Goal: Task Accomplishment & Management: Use online tool/utility

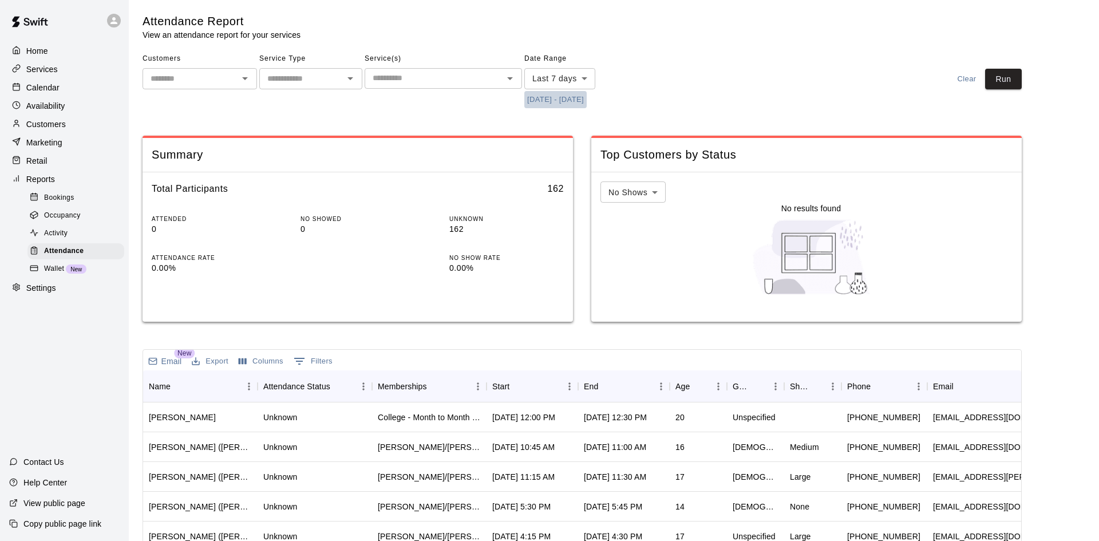
click at [537, 96] on button "[DATE] - [DATE]" at bounding box center [555, 100] width 62 height 18
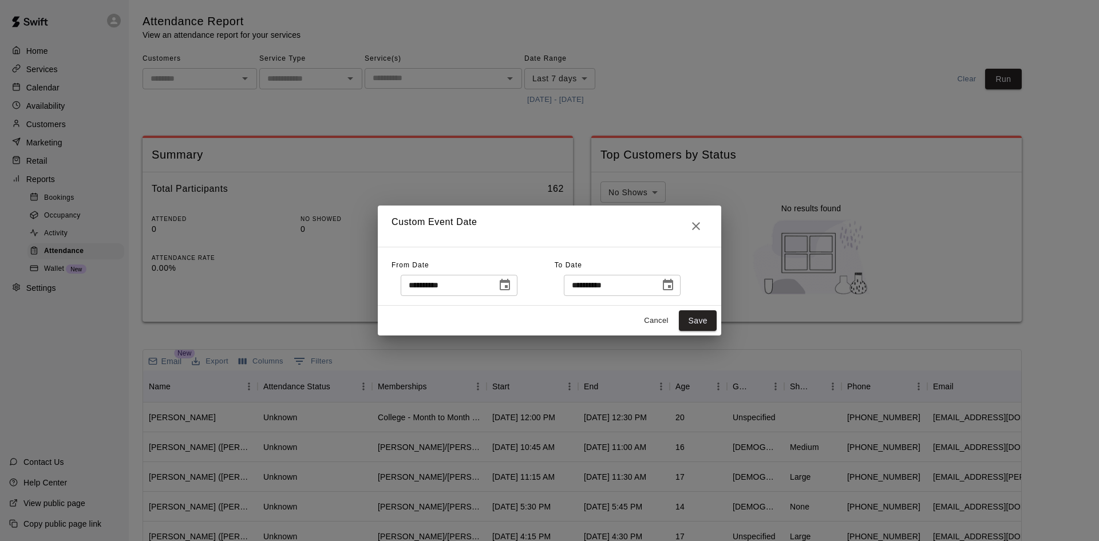
click at [512, 290] on icon "Choose date, selected date is Sep 11, 2025" at bounding box center [505, 285] width 14 height 14
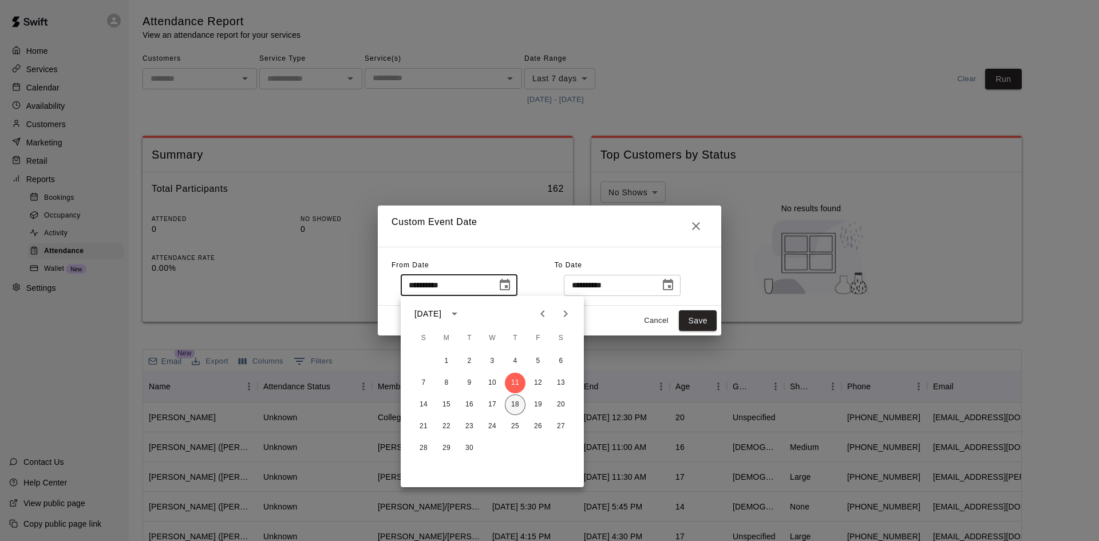
click at [515, 402] on button "18" at bounding box center [515, 404] width 21 height 21
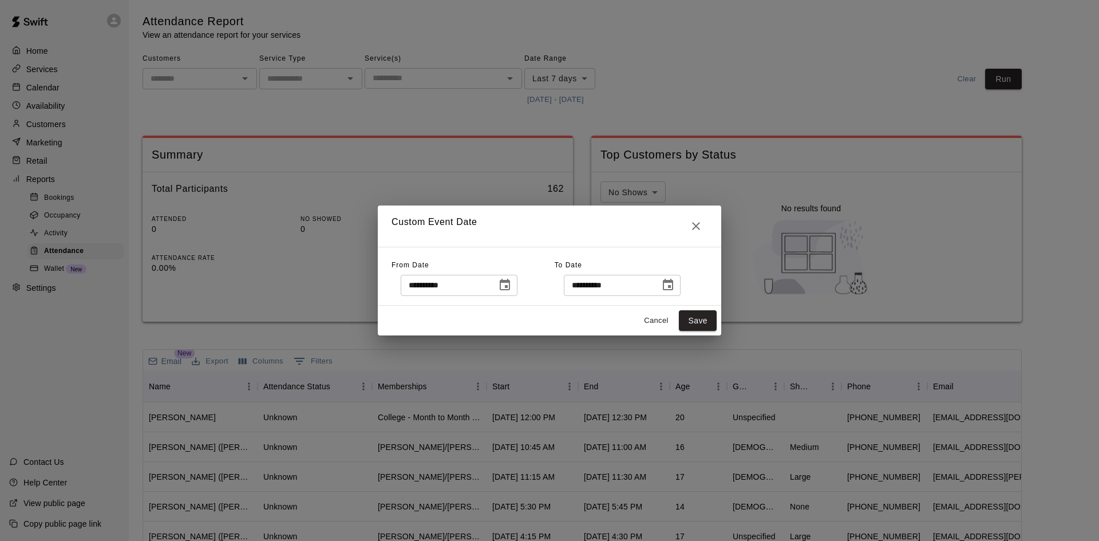
type input "**********"
click at [708, 319] on button "Save" at bounding box center [698, 320] width 38 height 21
type input "******"
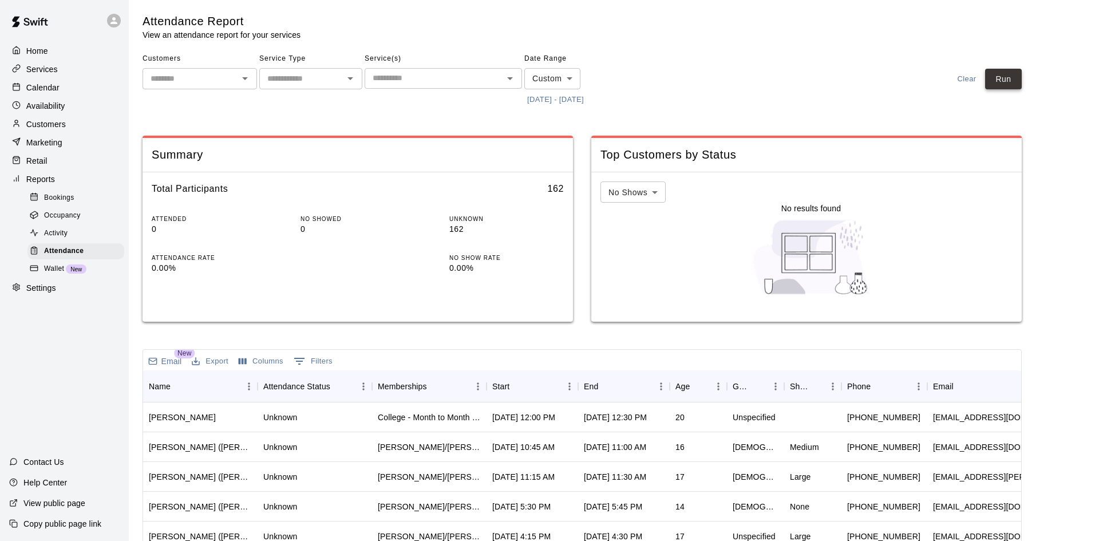
click at [1017, 79] on button "Run" at bounding box center [1003, 79] width 37 height 21
click at [449, 71] on input "text" at bounding box center [434, 78] width 132 height 14
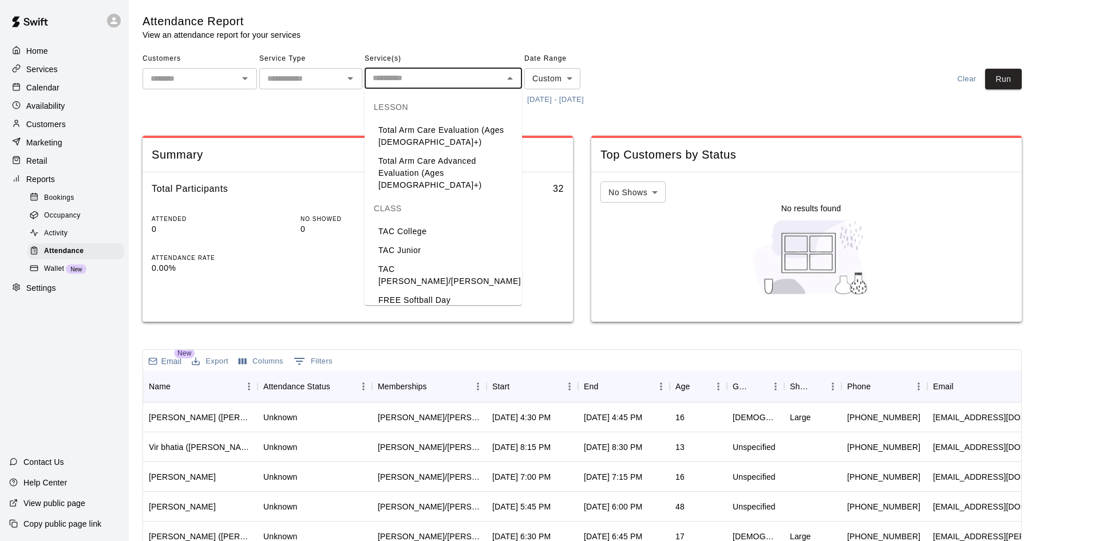
click at [429, 263] on li "TAC [PERSON_NAME]/[PERSON_NAME]" at bounding box center [443, 275] width 157 height 31
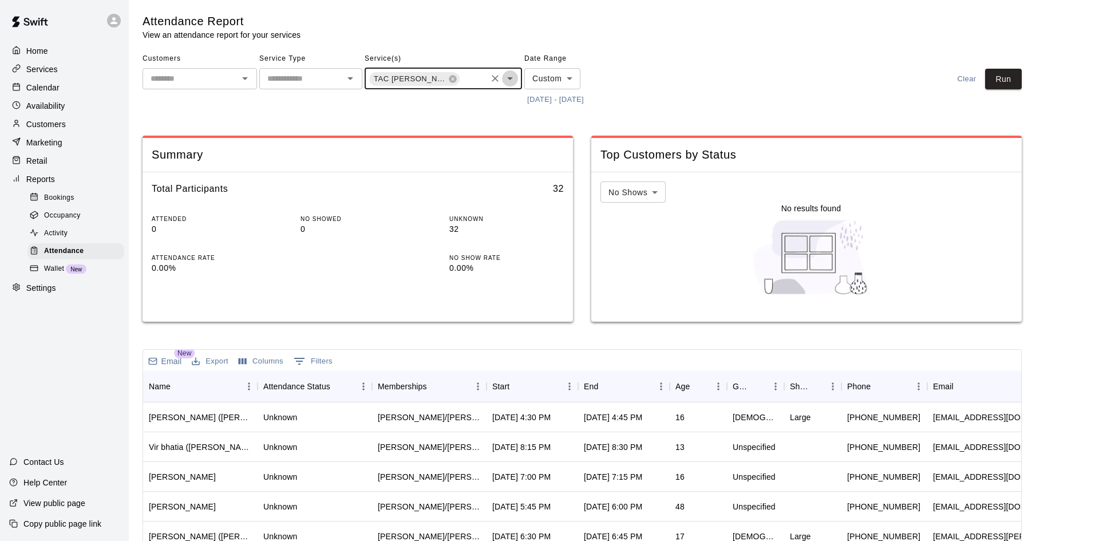
click at [507, 82] on icon "Open" at bounding box center [510, 79] width 14 height 14
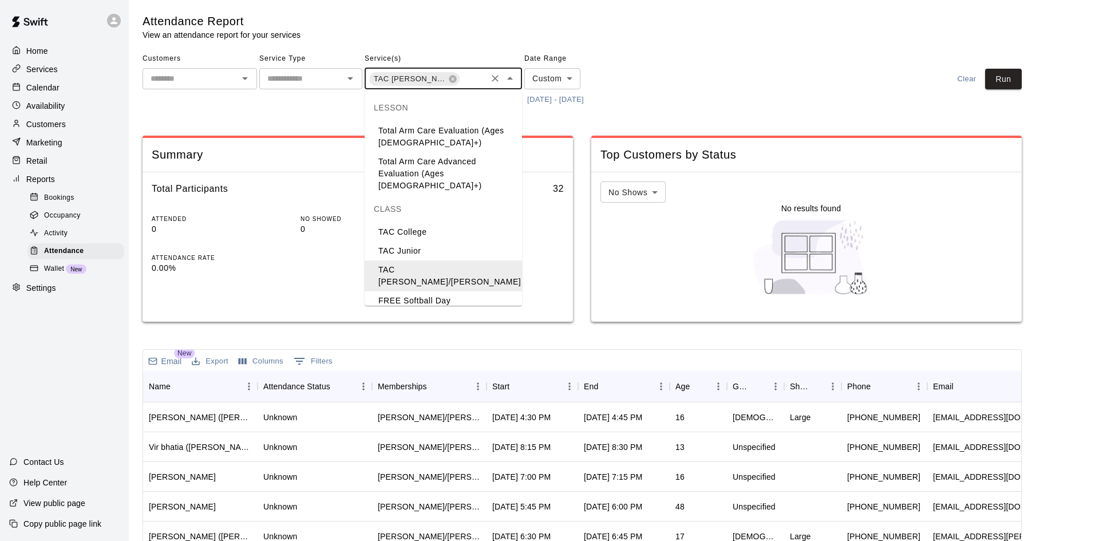
scroll to position [34, 0]
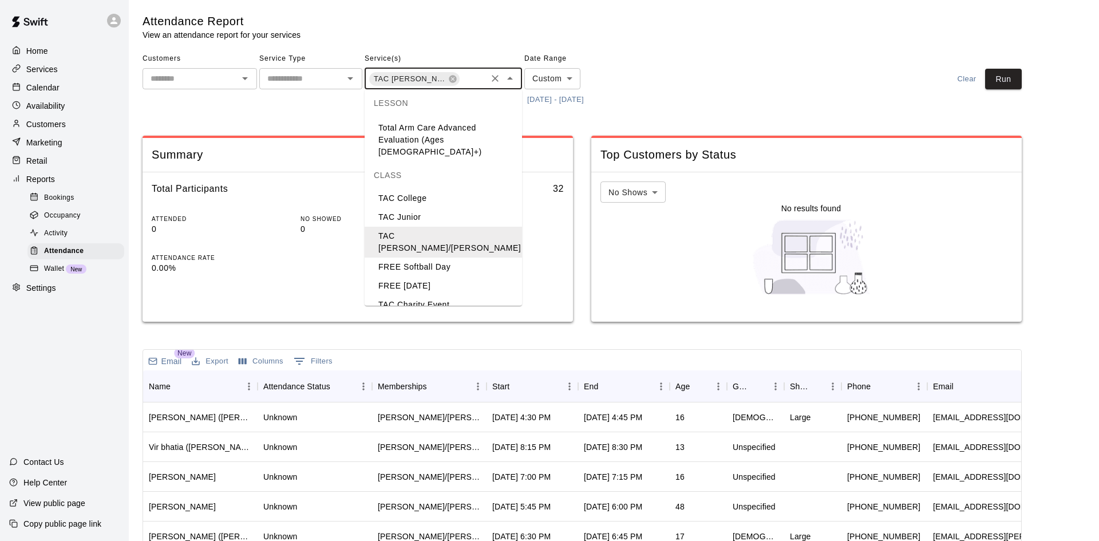
click at [431, 314] on li "TAC [PERSON_NAME]/[PERSON_NAME]" at bounding box center [443, 329] width 157 height 31
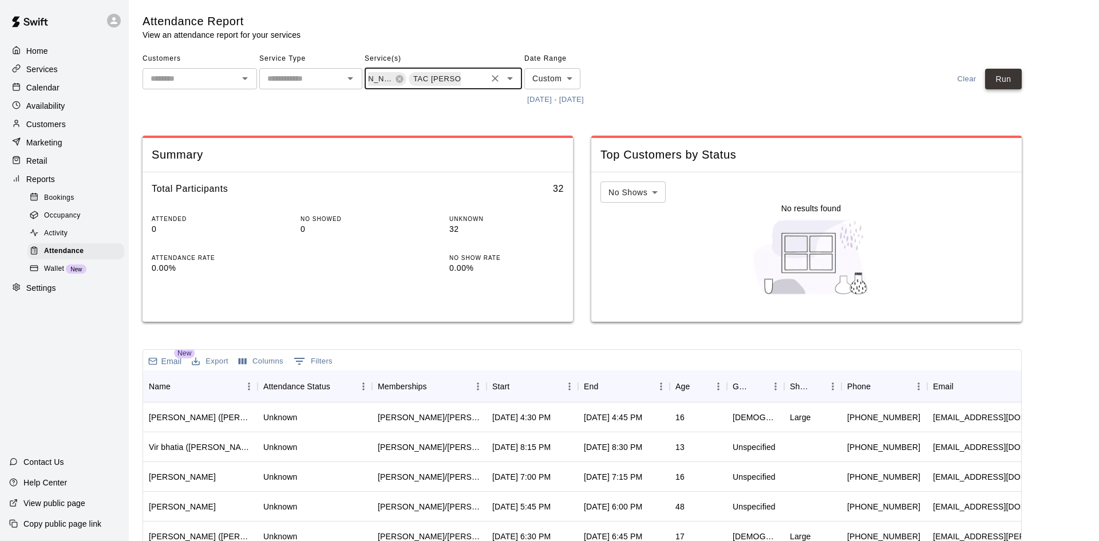
click at [998, 82] on button "Run" at bounding box center [1003, 79] width 37 height 21
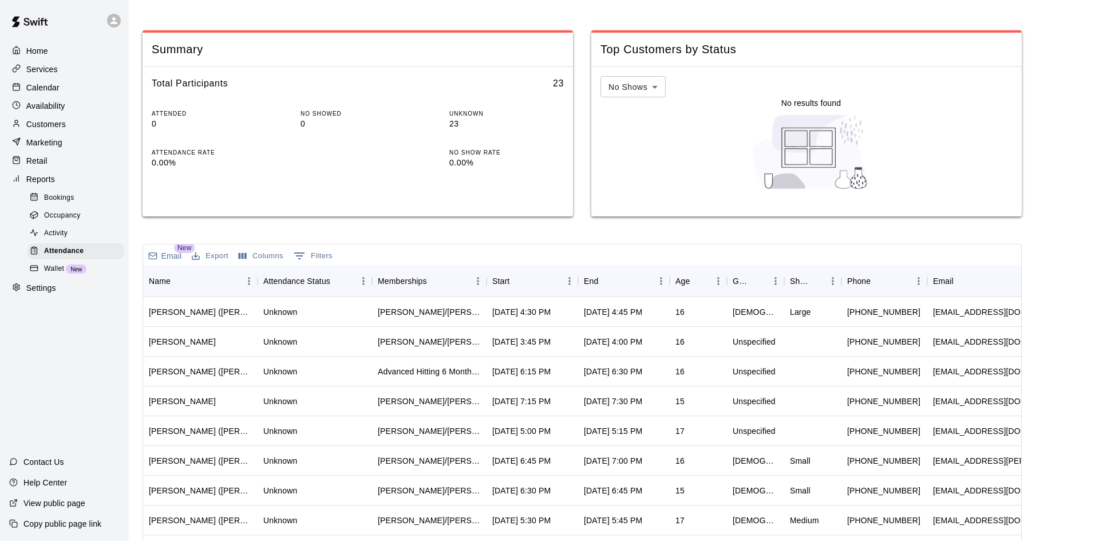
scroll to position [109, 0]
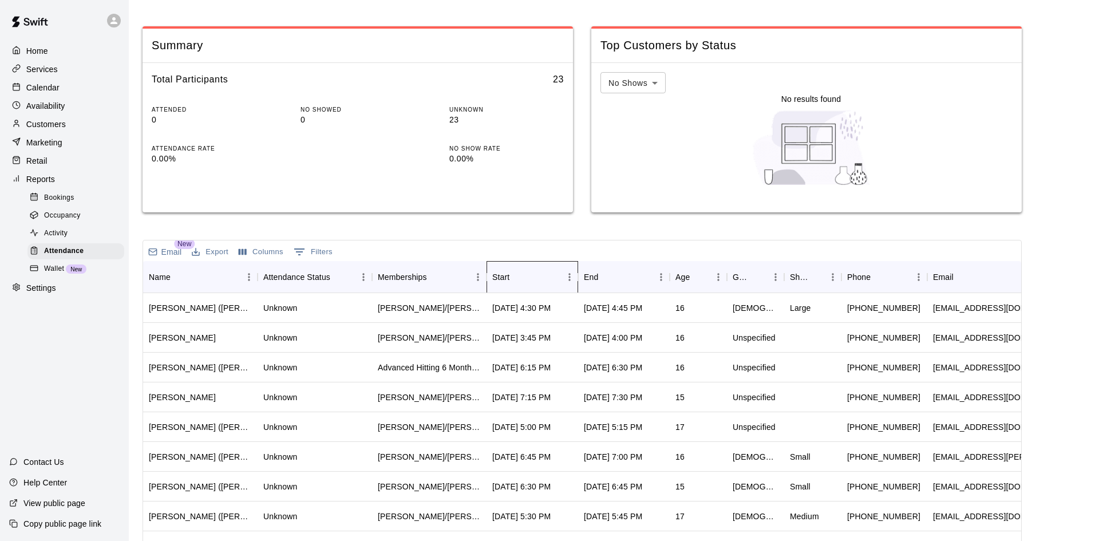
click at [547, 284] on div "Start" at bounding box center [526, 277] width 69 height 32
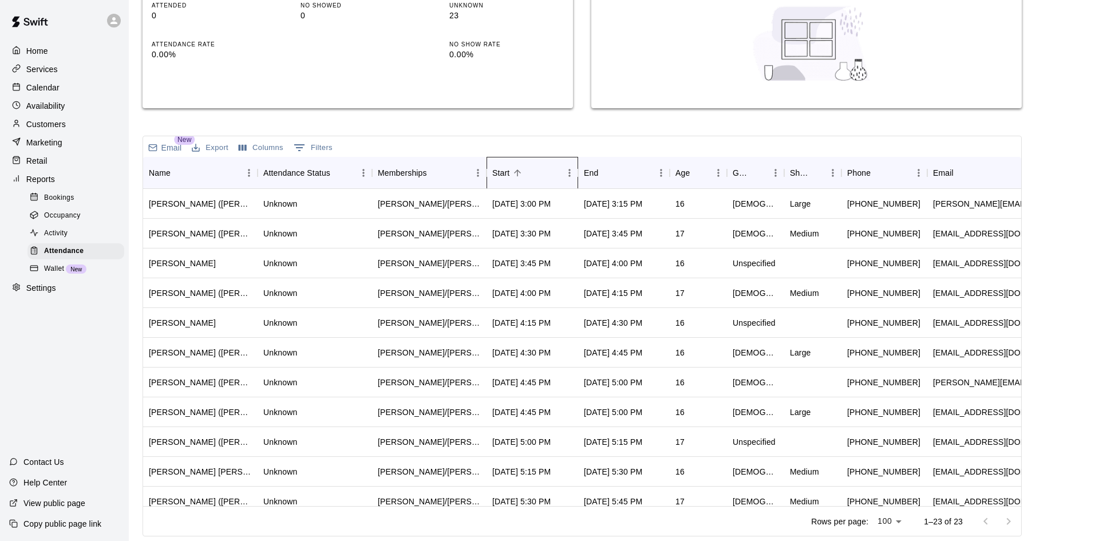
scroll to position [0, 0]
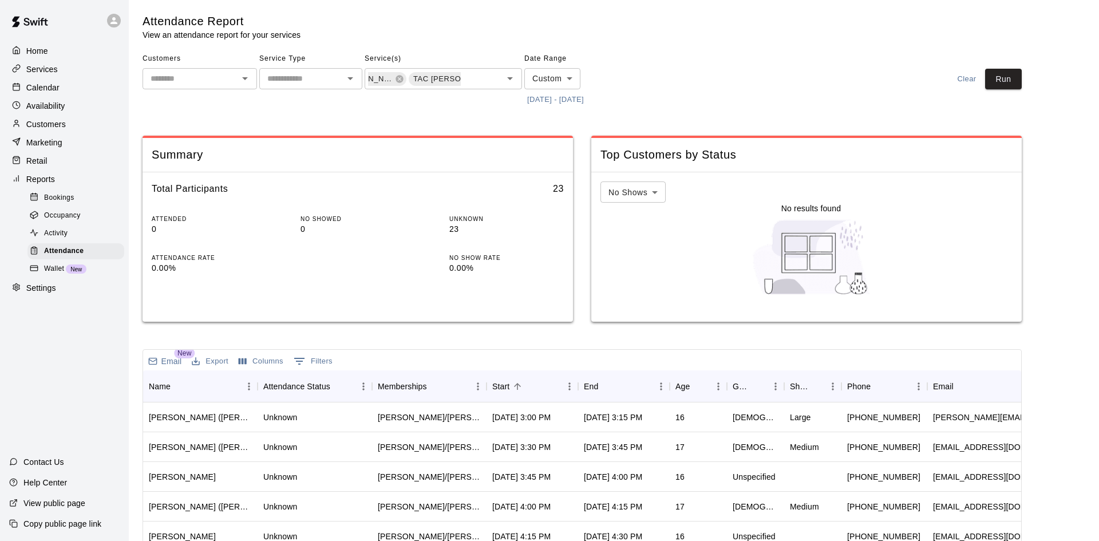
click at [64, 85] on div "Calendar" at bounding box center [64, 87] width 110 height 17
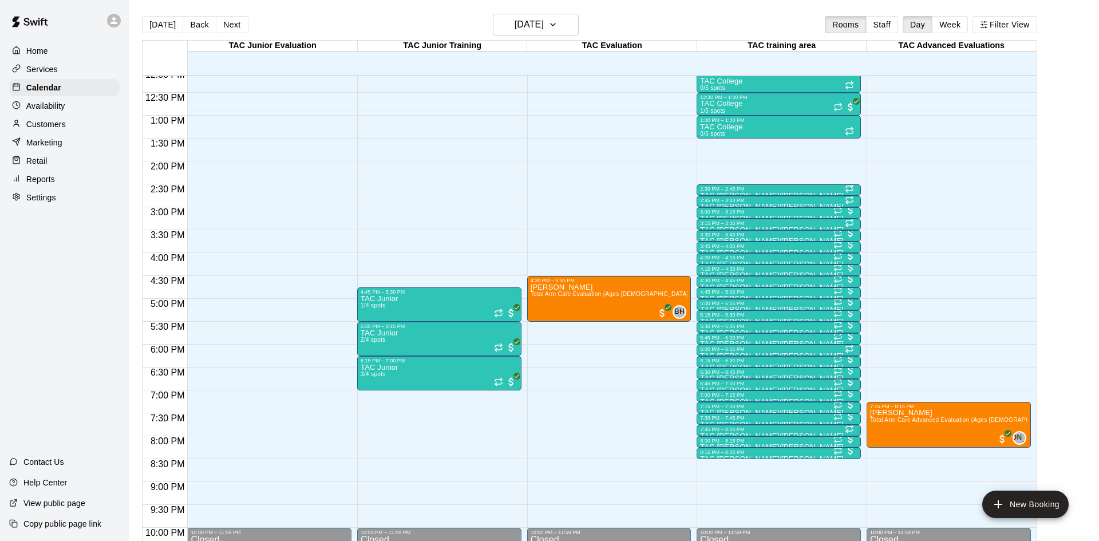
scroll to position [560, 0]
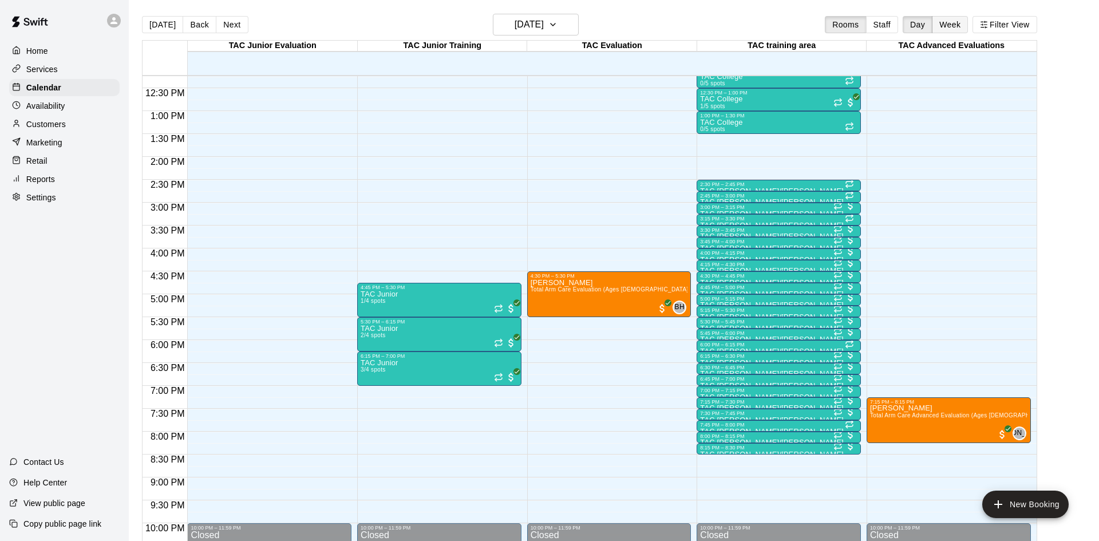
click at [947, 27] on button "Week" at bounding box center [950, 24] width 36 height 17
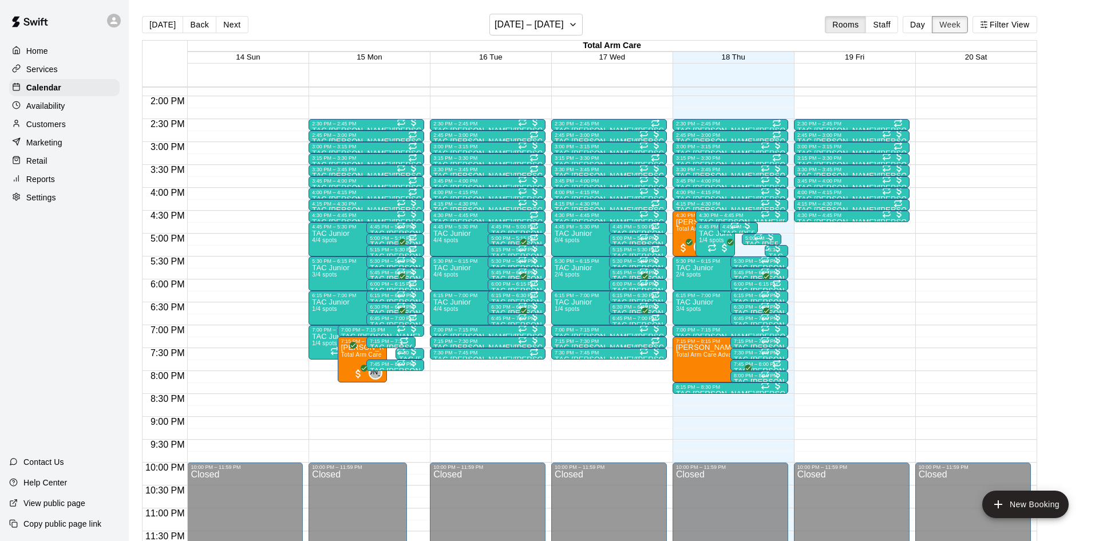
scroll to position [628, 0]
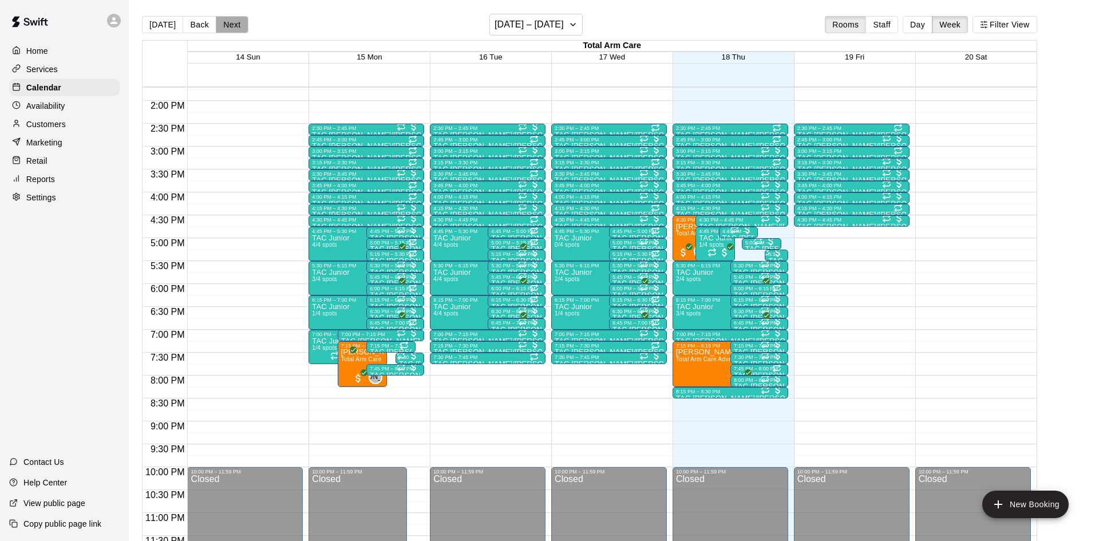
click at [237, 21] on button "Next" at bounding box center [232, 24] width 32 height 17
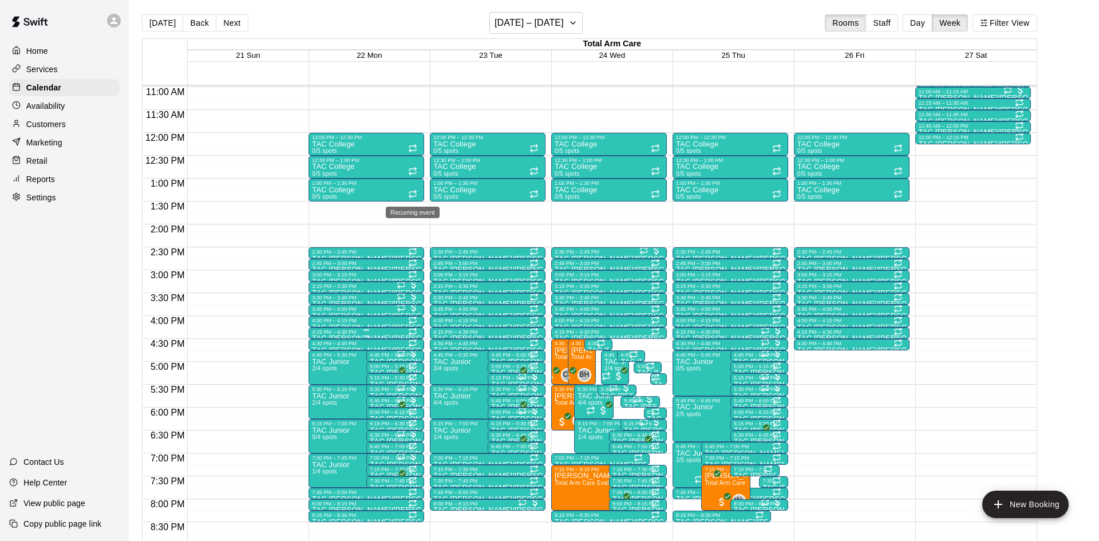
scroll to position [583, 0]
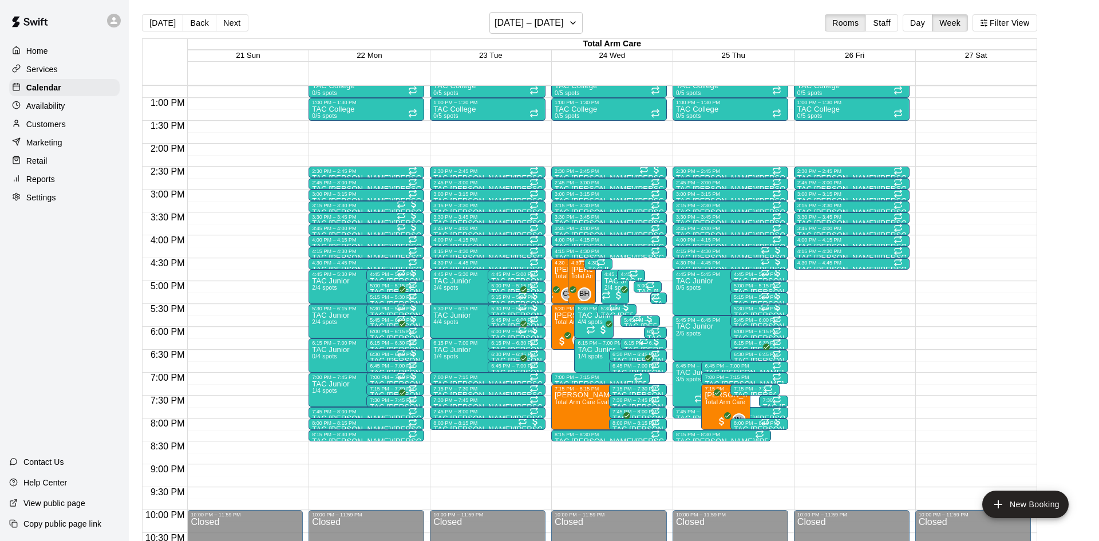
click at [580, 279] on div "[PERSON_NAME] Total Arm Care Evaluation (Ages [DEMOGRAPHIC_DATA]+)" at bounding box center [581, 536] width 21 height 541
click at [583, 310] on img "edit" at bounding box center [582, 304] width 13 height 13
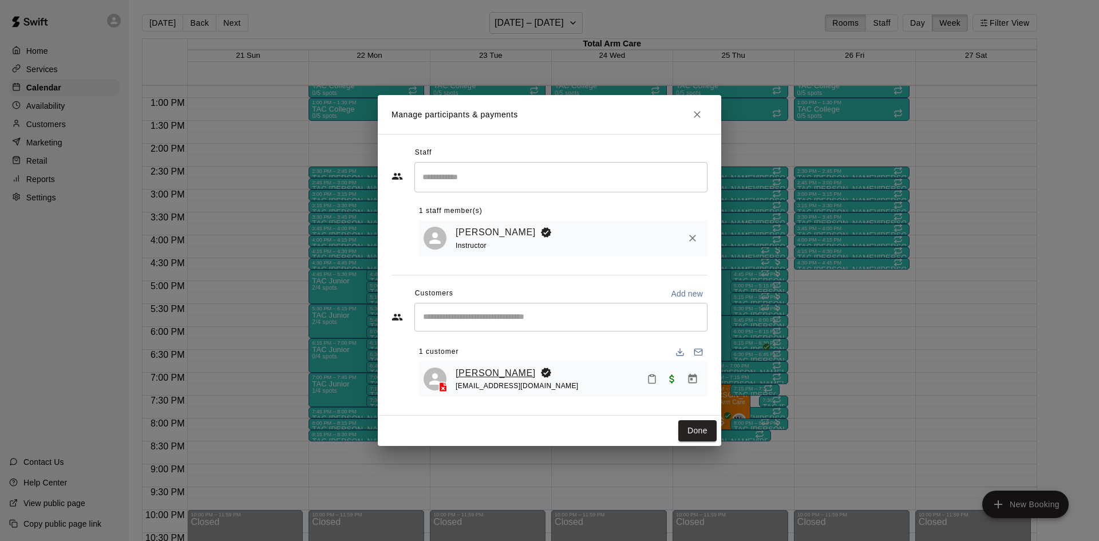
click at [503, 374] on link "[PERSON_NAME]" at bounding box center [496, 373] width 80 height 15
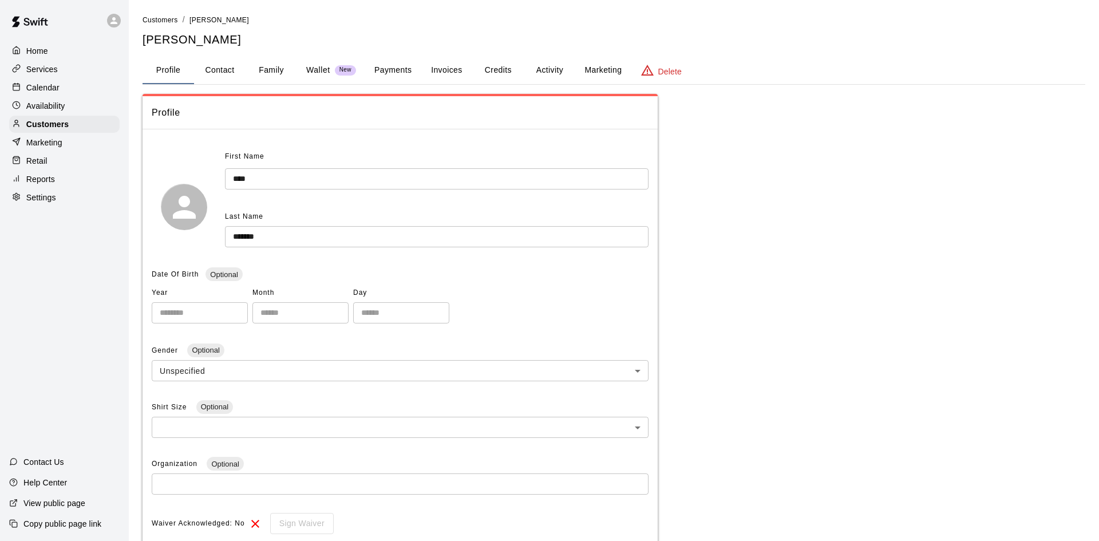
click at [551, 70] on button "Activity" at bounding box center [550, 70] width 52 height 27
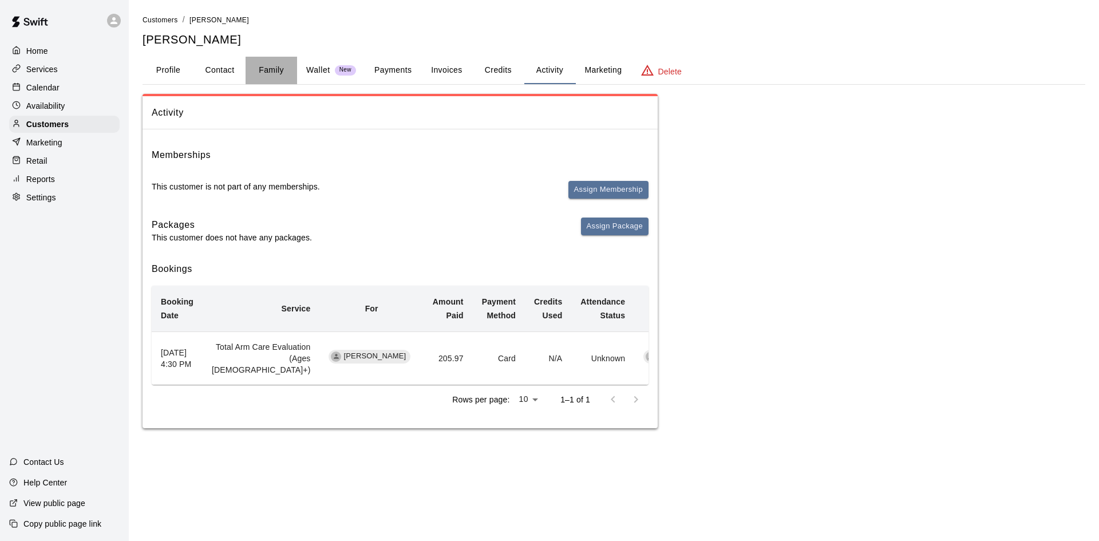
click at [253, 73] on button "Family" at bounding box center [272, 70] width 52 height 27
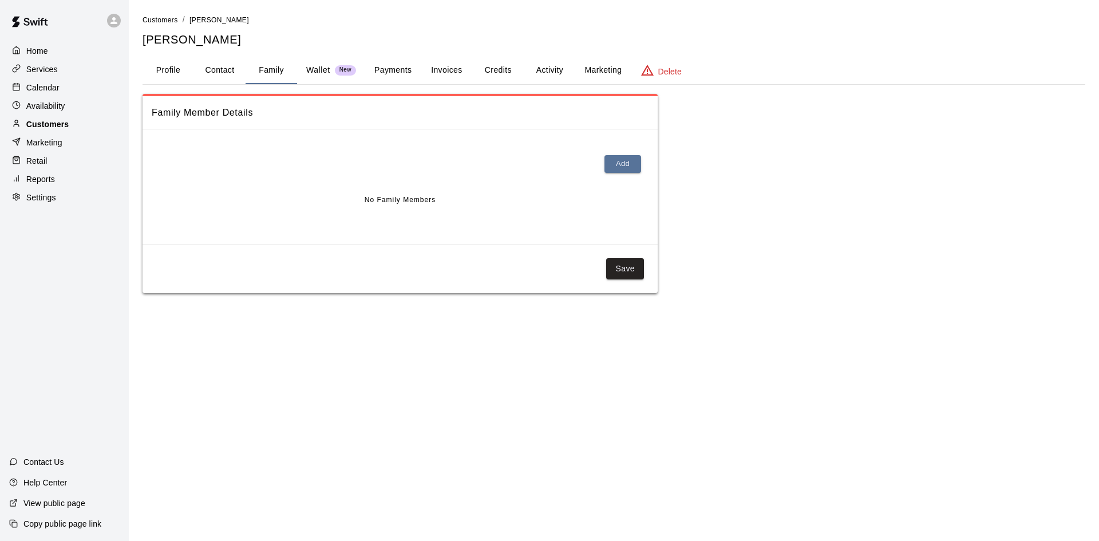
click at [50, 120] on p "Customers" at bounding box center [47, 124] width 42 height 11
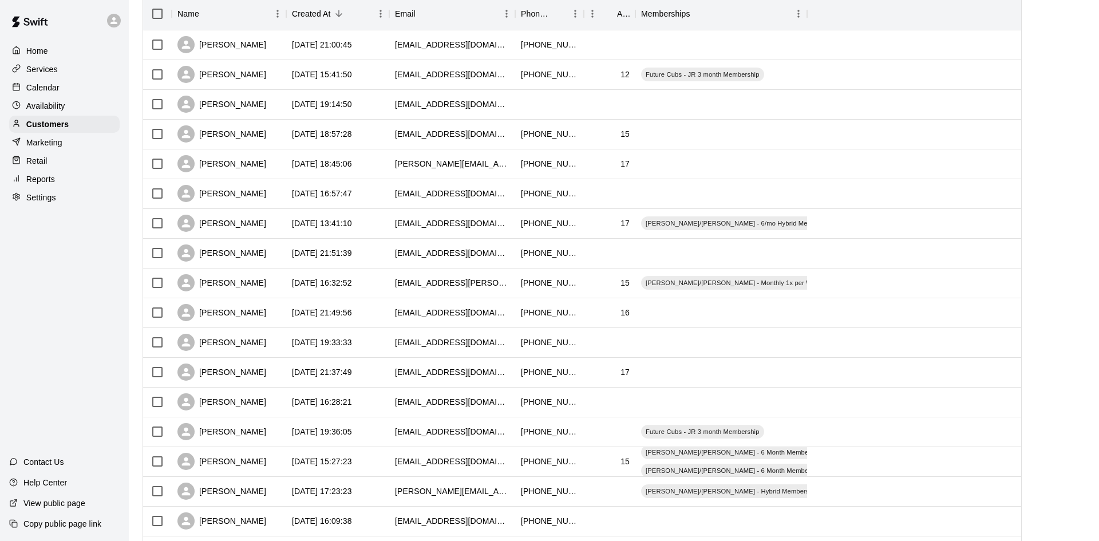
scroll to position [169, 0]
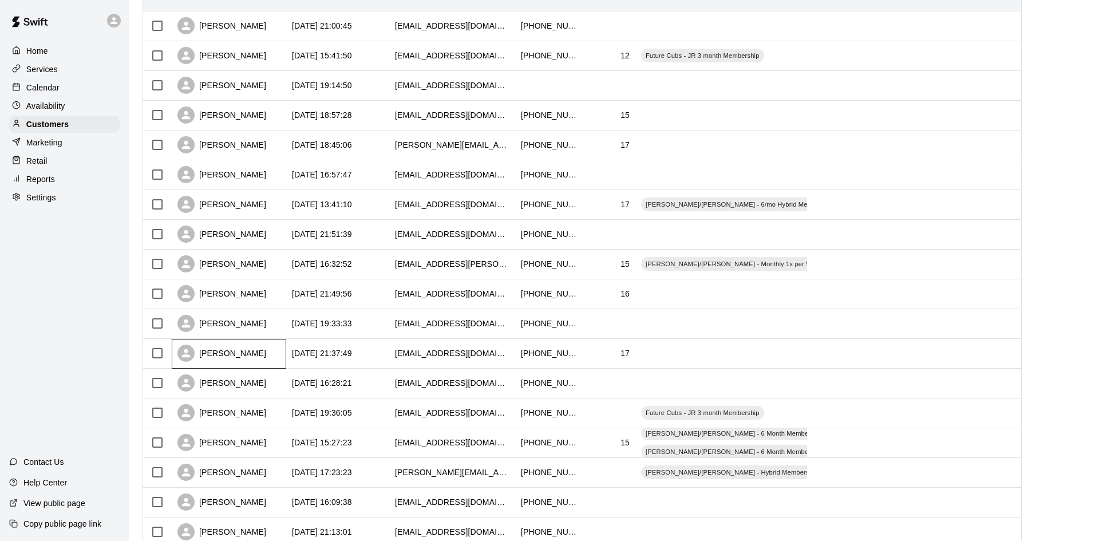
click at [267, 349] on div "[PERSON_NAME]" at bounding box center [229, 354] width 114 height 30
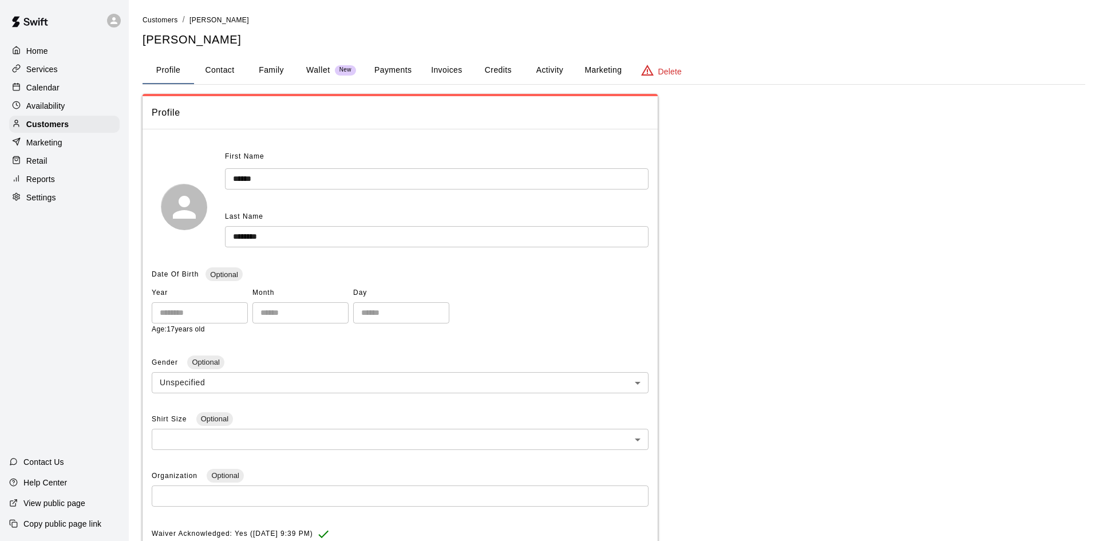
click at [534, 73] on button "Activity" at bounding box center [550, 70] width 52 height 27
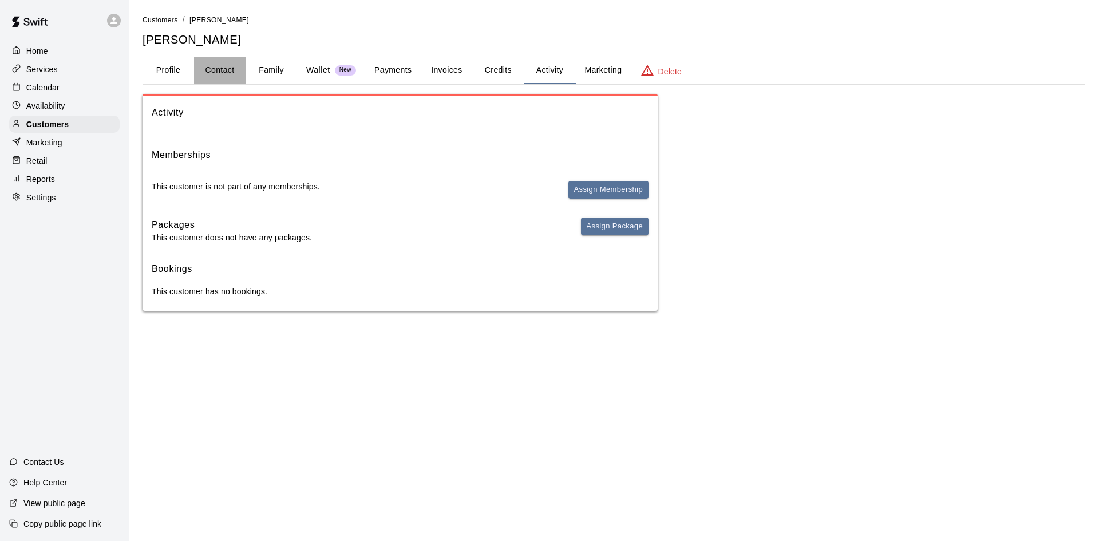
click at [210, 70] on button "Contact" at bounding box center [220, 70] width 52 height 27
select select "**"
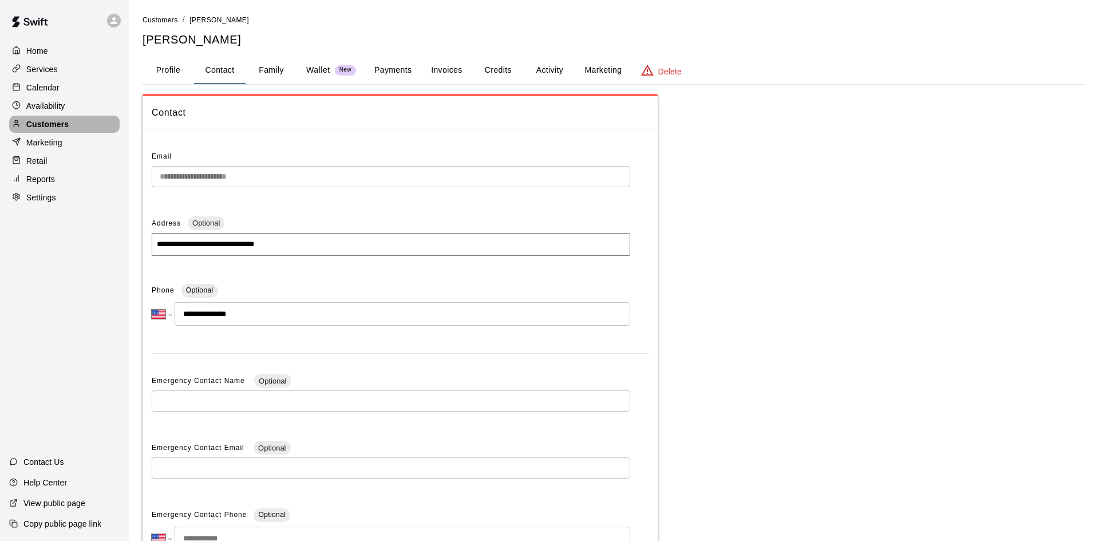
click at [68, 125] on div "Customers" at bounding box center [64, 124] width 110 height 17
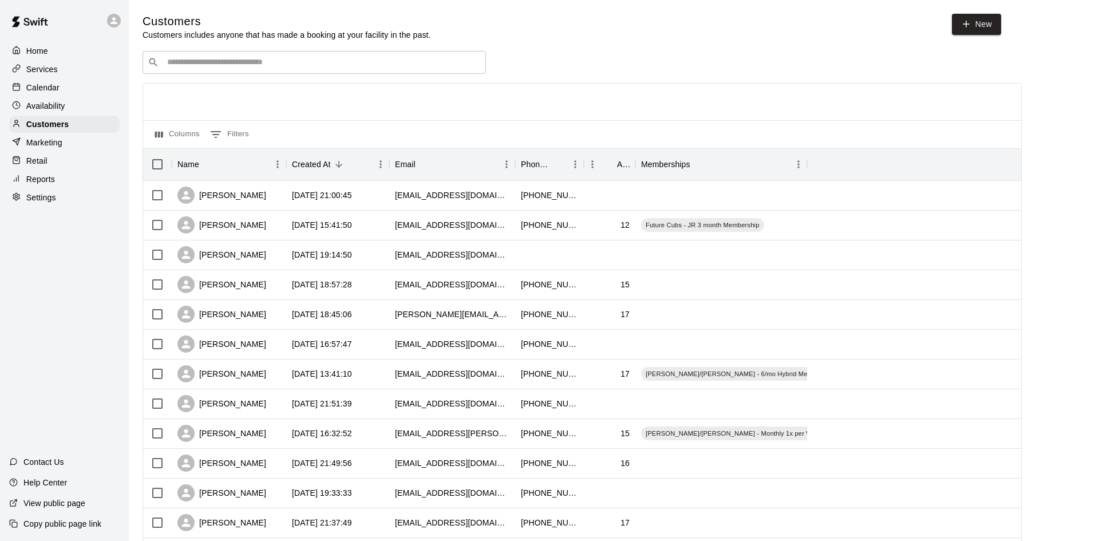
click at [228, 58] on input "Search customers by name or email" at bounding box center [322, 62] width 317 height 11
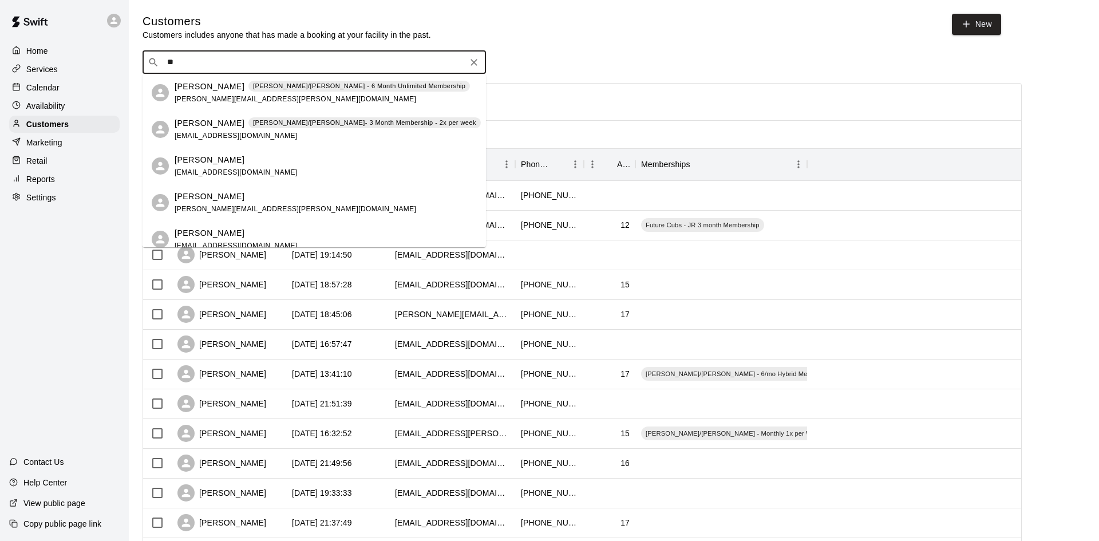
type input "*"
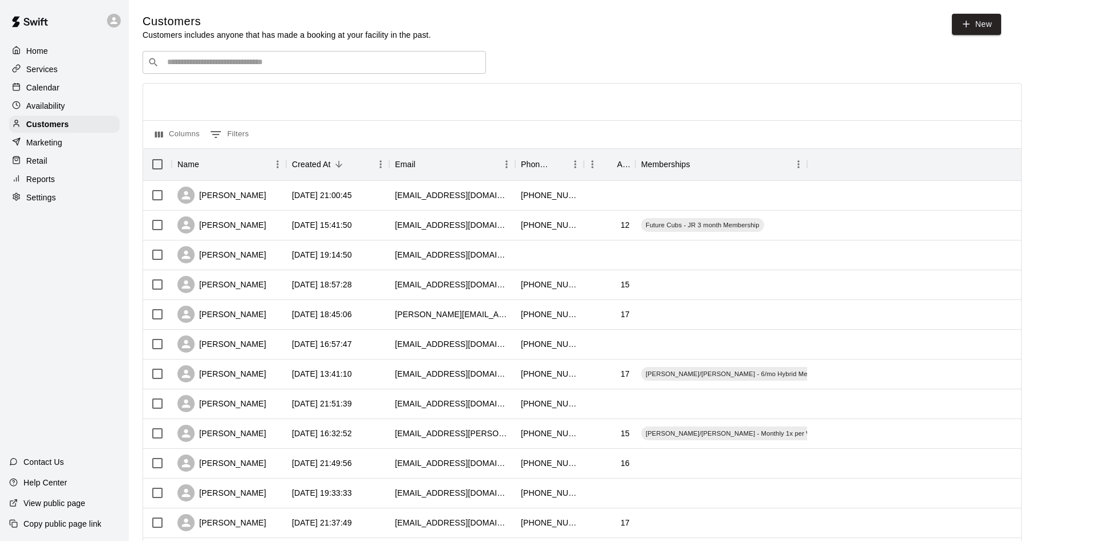
click at [78, 177] on div "Reports" at bounding box center [64, 179] width 110 height 17
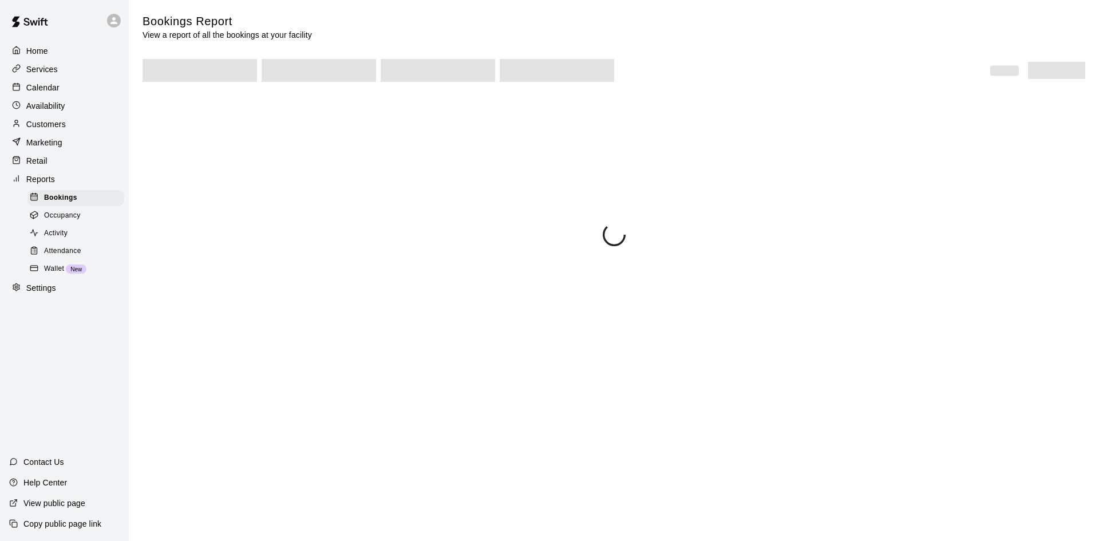
click at [81, 251] on span "Attendance" at bounding box center [62, 251] width 37 height 11
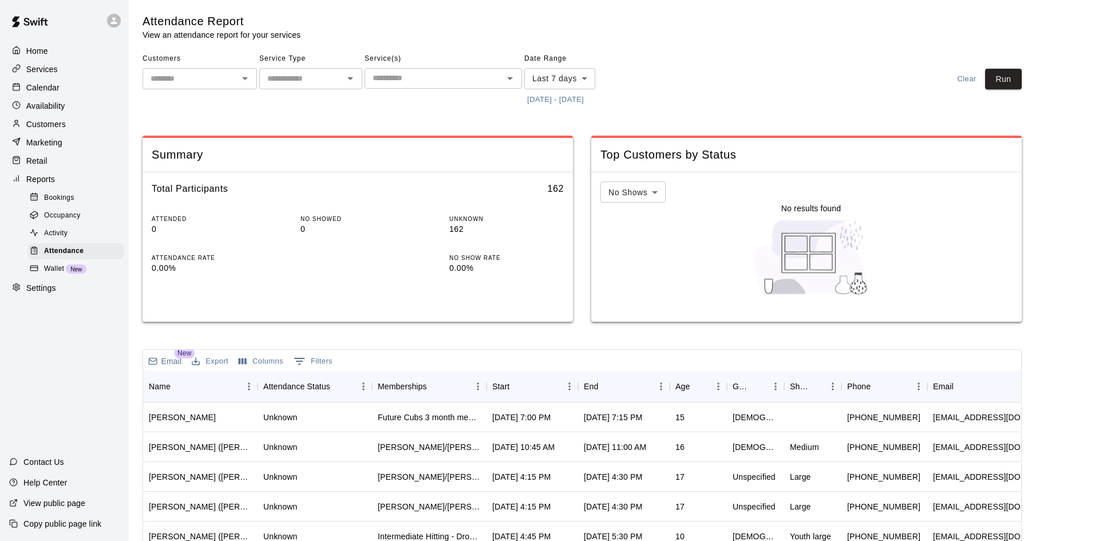
click at [577, 102] on button "[DATE] - [DATE]" at bounding box center [555, 100] width 62 height 18
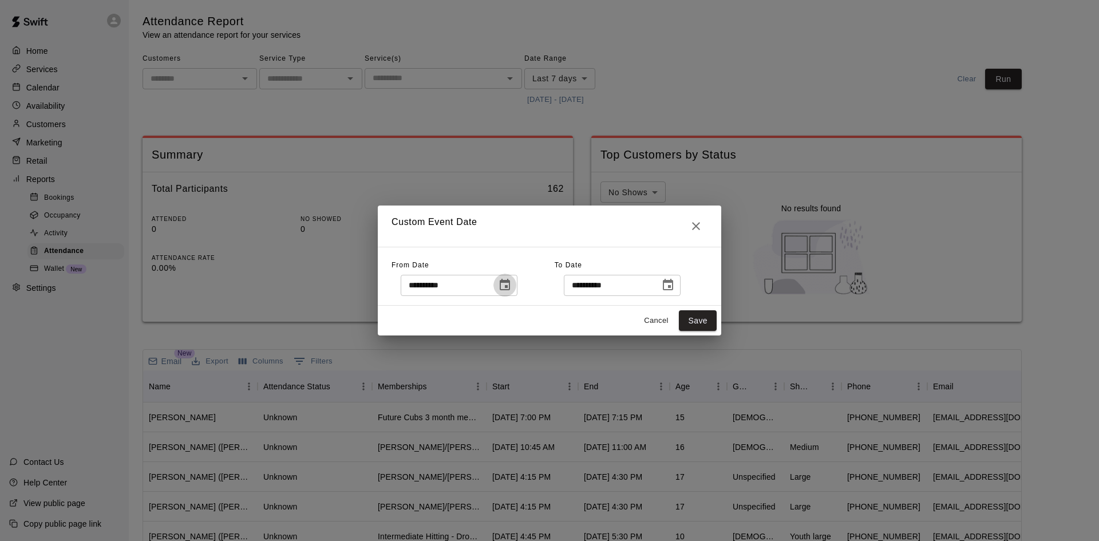
click at [510, 282] on icon "Choose date, selected date is Sep 11, 2025" at bounding box center [505, 284] width 10 height 11
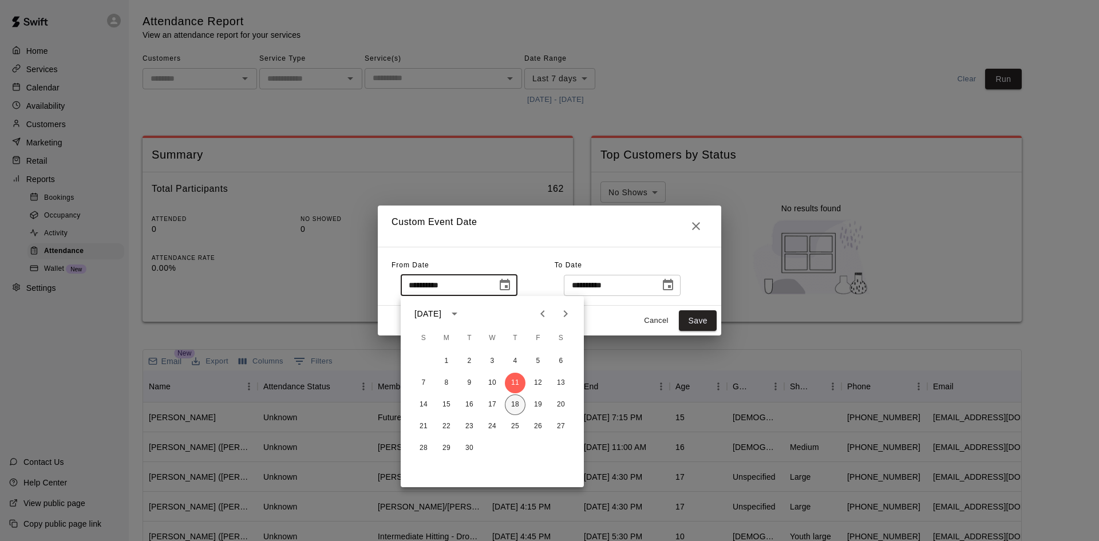
click at [519, 408] on button "18" at bounding box center [515, 404] width 21 height 21
type input "**********"
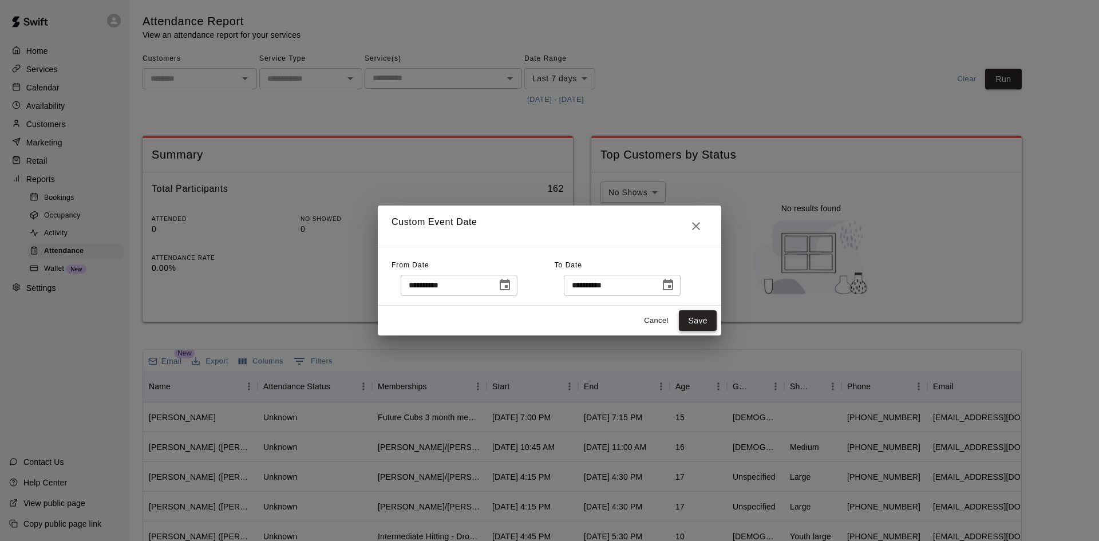
click at [710, 311] on button "Save" at bounding box center [698, 320] width 38 height 21
type input "******"
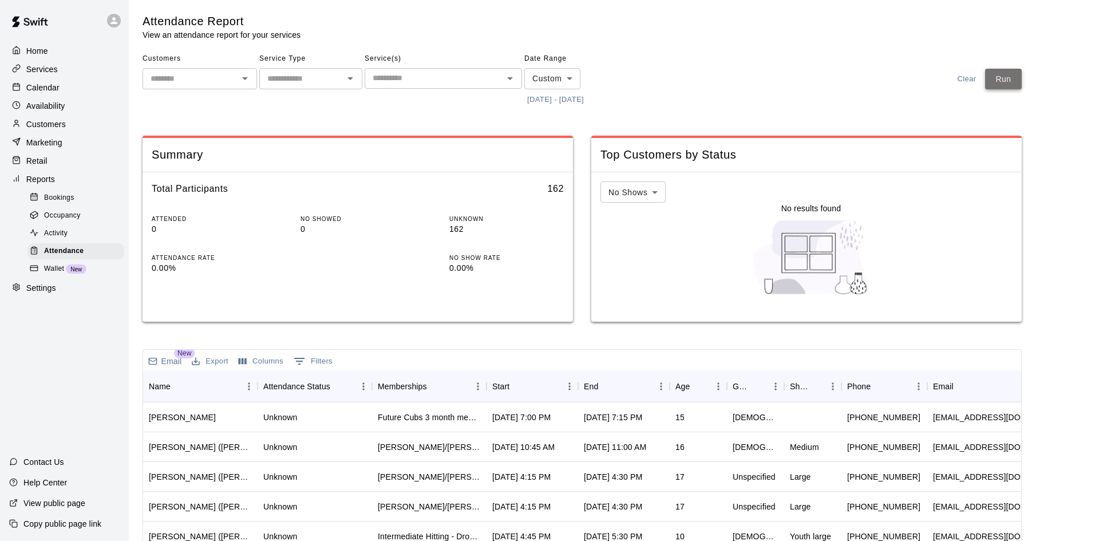
click at [1008, 82] on button "Run" at bounding box center [1003, 79] width 37 height 21
click at [684, 465] on div "17" at bounding box center [698, 477] width 57 height 30
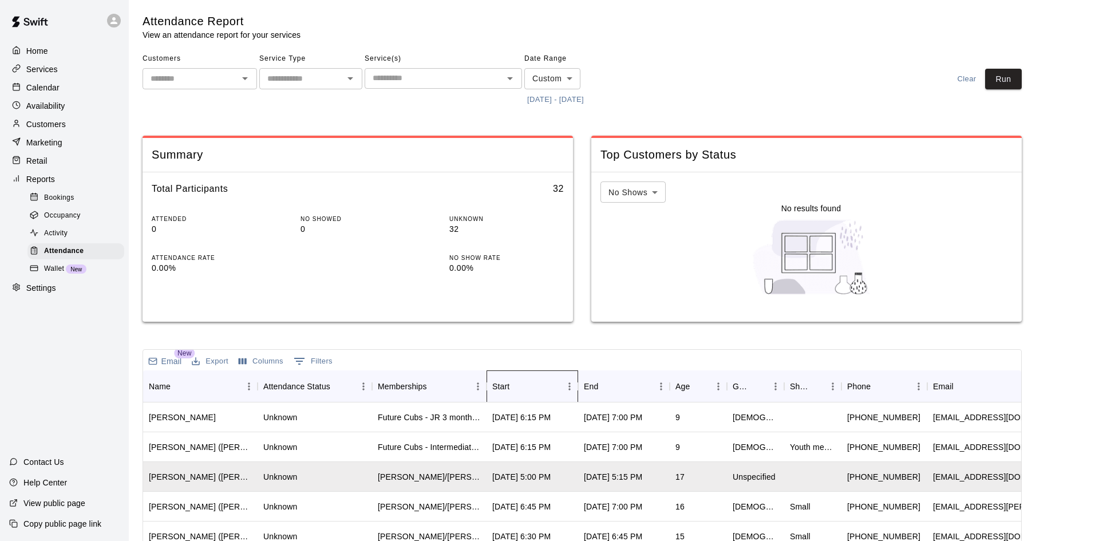
click at [547, 385] on div "Start" at bounding box center [526, 386] width 69 height 32
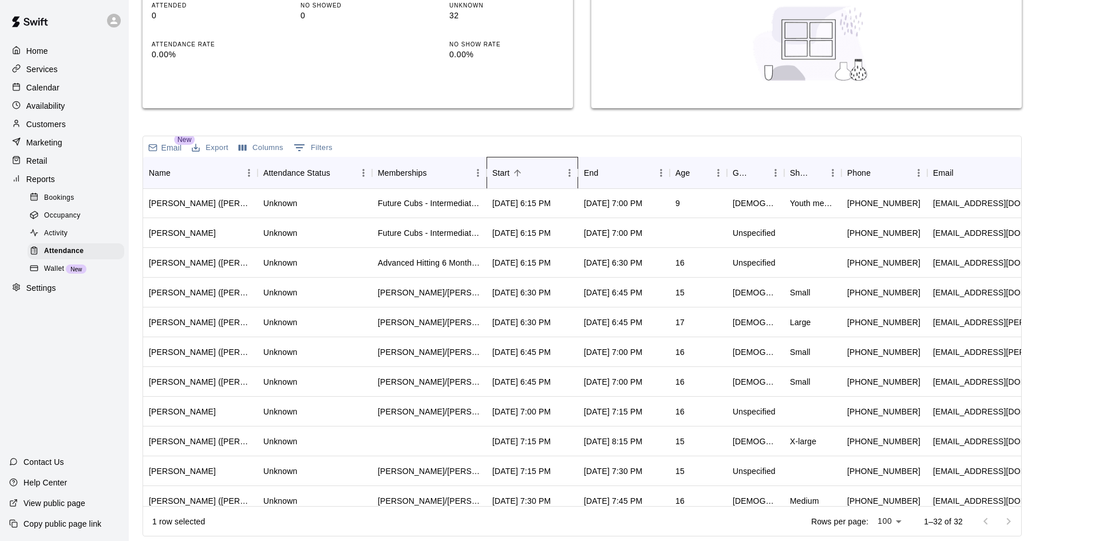
scroll to position [635, 0]
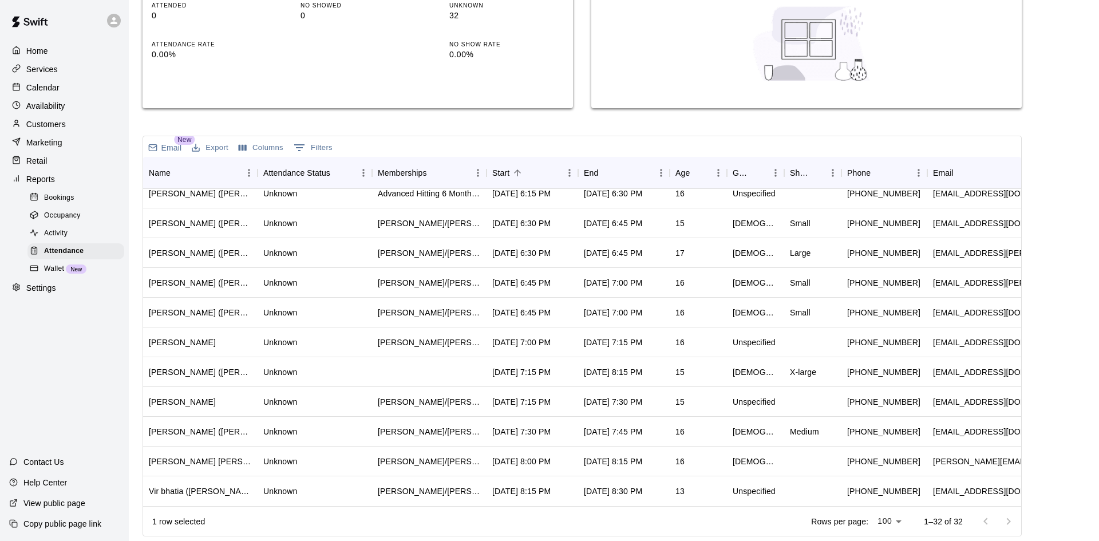
click at [359, 145] on div "Email New Export Columns 0 Filters" at bounding box center [582, 146] width 878 height 21
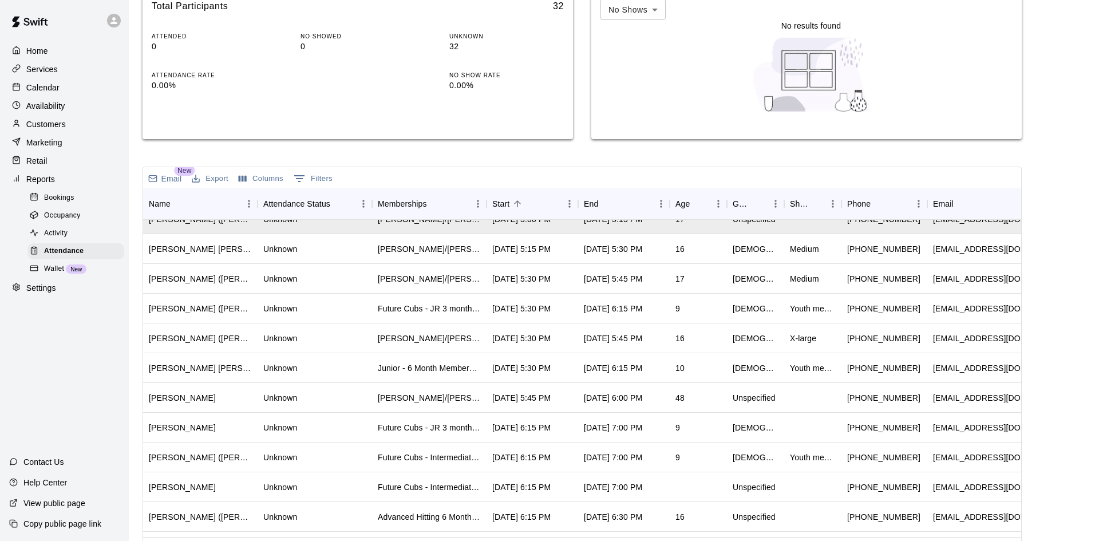
scroll to position [0, 0]
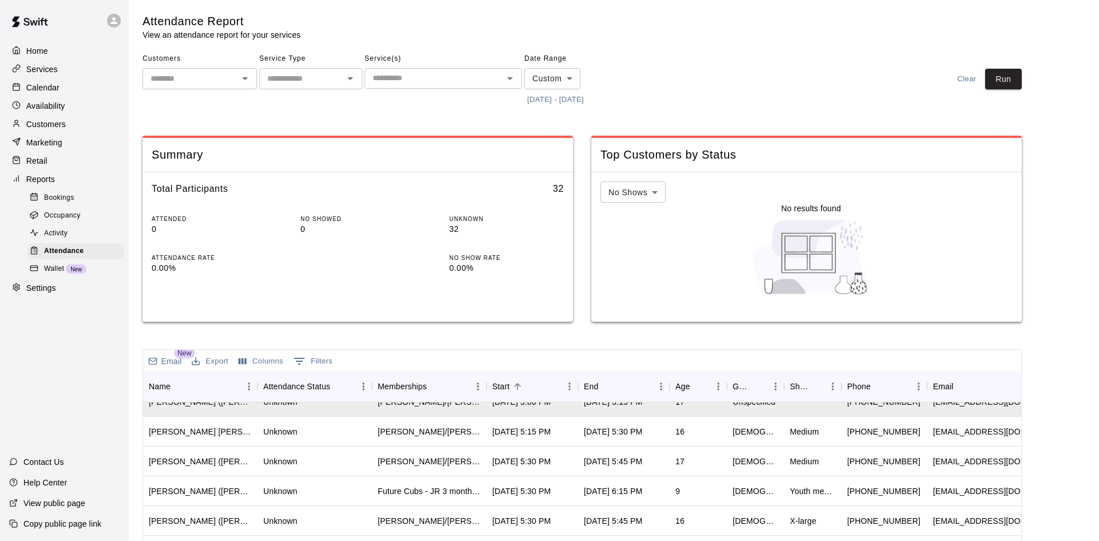
click at [444, 77] on input "text" at bounding box center [434, 78] width 132 height 14
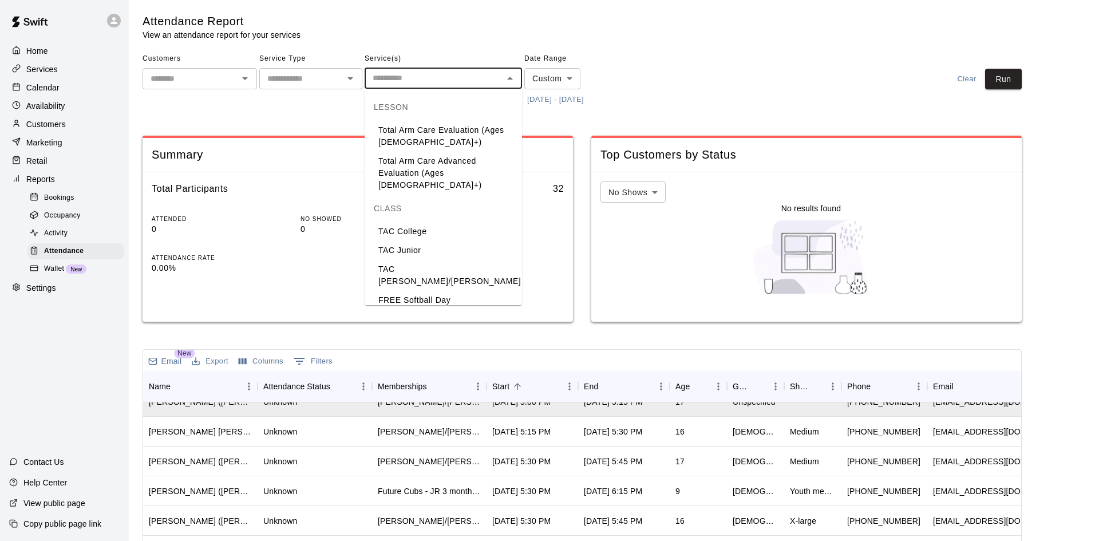
click at [417, 263] on li "TAC [PERSON_NAME]/[PERSON_NAME]" at bounding box center [443, 275] width 157 height 31
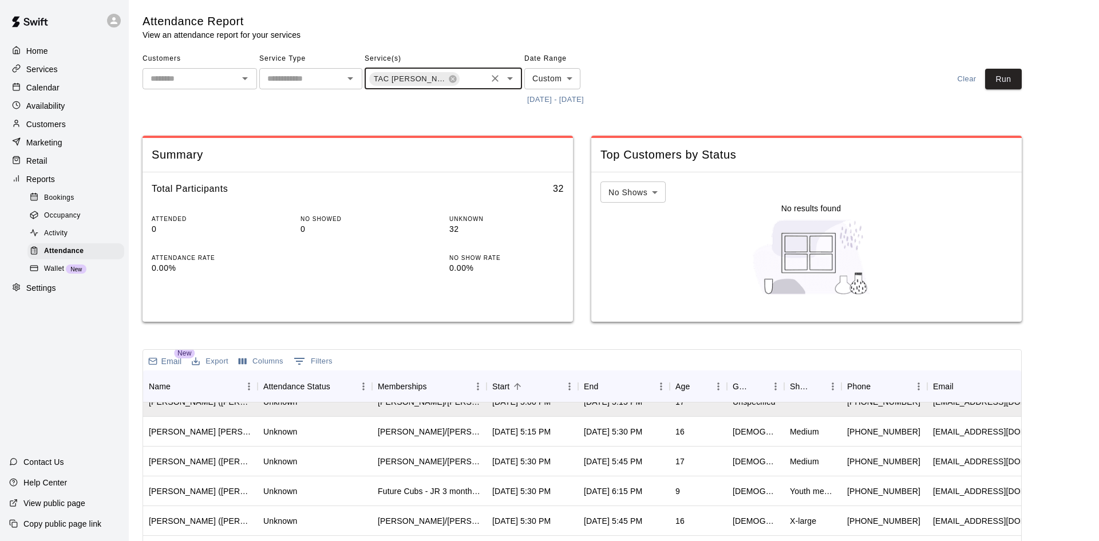
click at [478, 76] on input "text" at bounding box center [473, 80] width 24 height 14
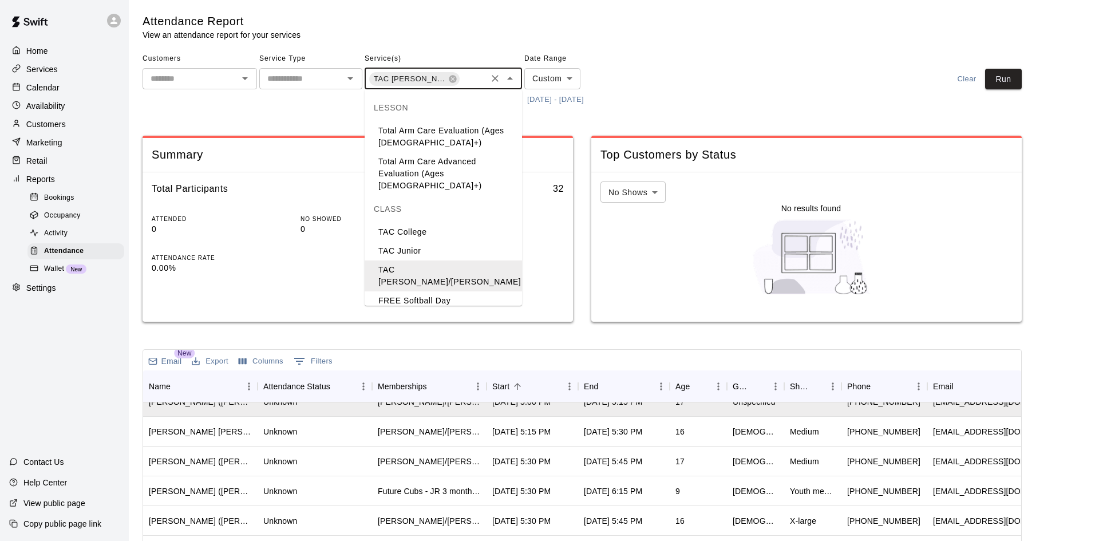
scroll to position [42, 0]
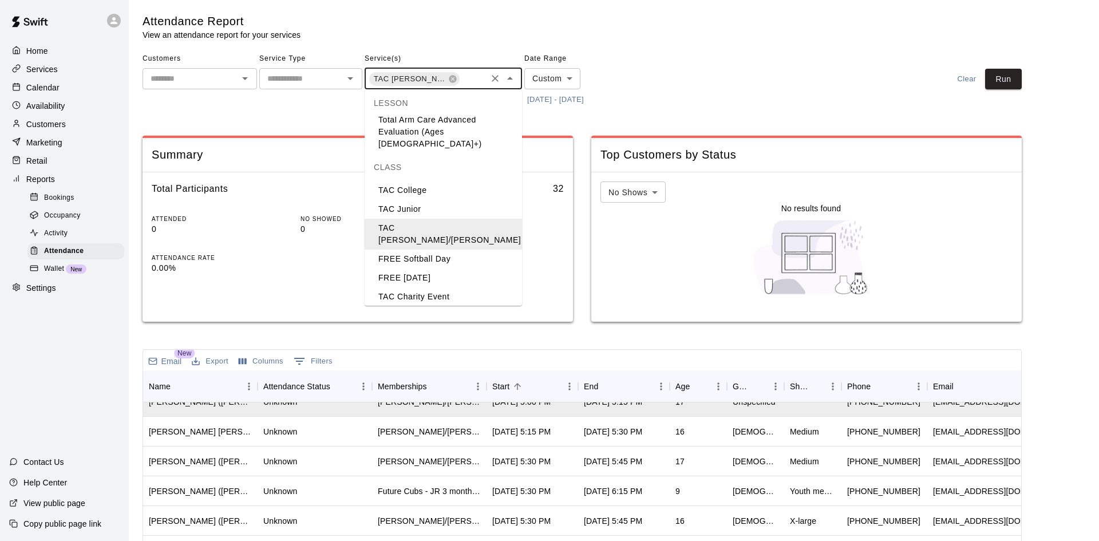
click at [433, 306] on li "TAC [PERSON_NAME]/[PERSON_NAME]" at bounding box center [443, 321] width 157 height 31
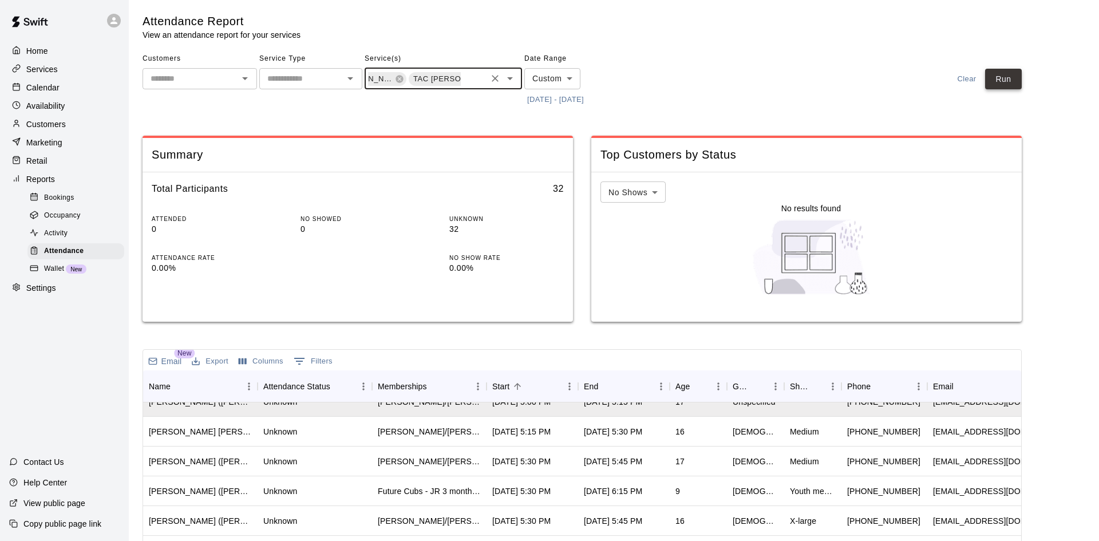
click at [1009, 86] on button "Run" at bounding box center [1003, 79] width 37 height 21
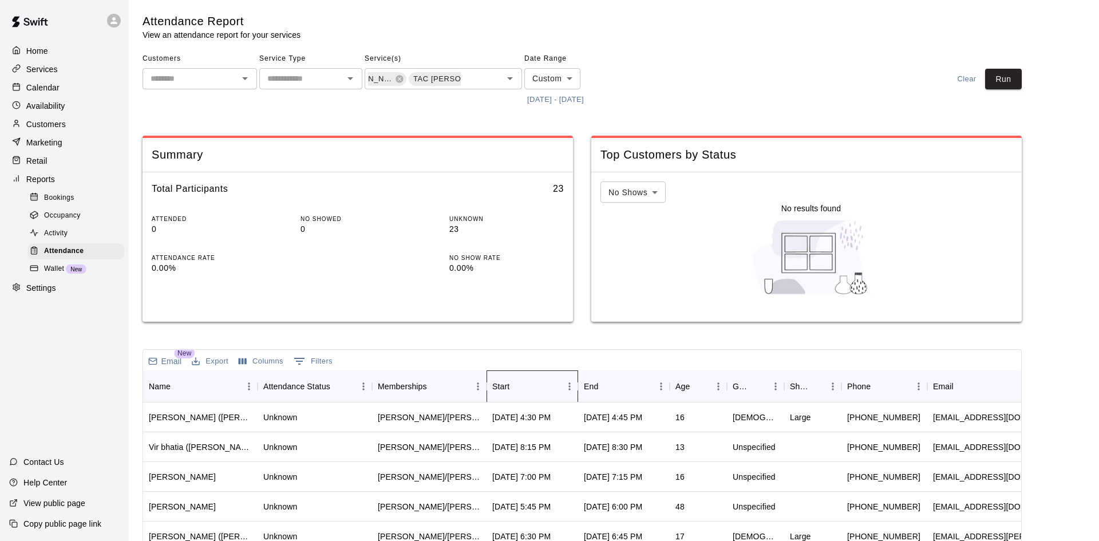
click at [552, 391] on div "Start" at bounding box center [526, 386] width 69 height 32
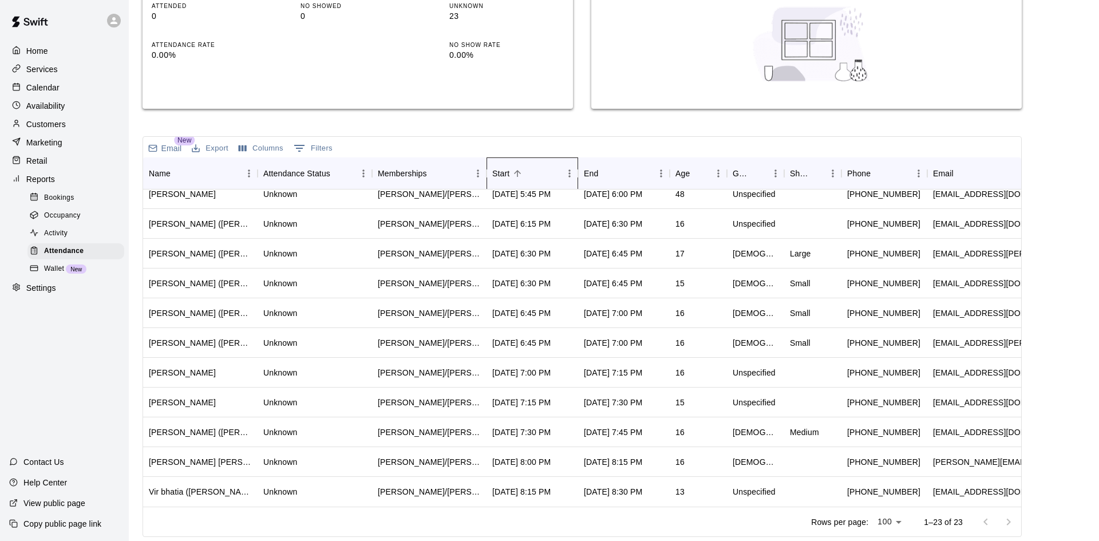
scroll to position [1, 0]
